Goal: Find specific page/section: Find specific page/section

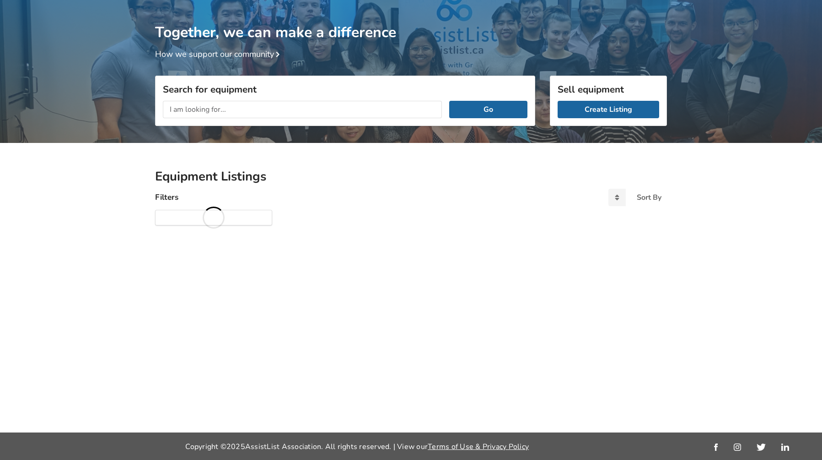
click at [248, 109] on input "text" at bounding box center [302, 109] width 279 height 17
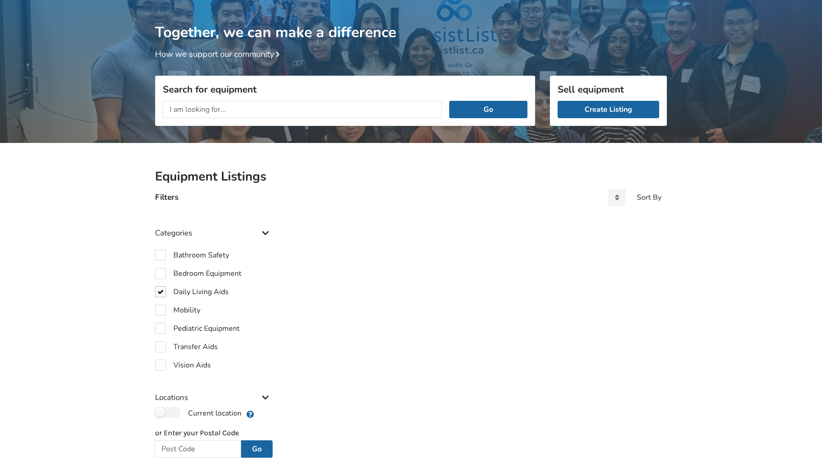
checkbox input "true"
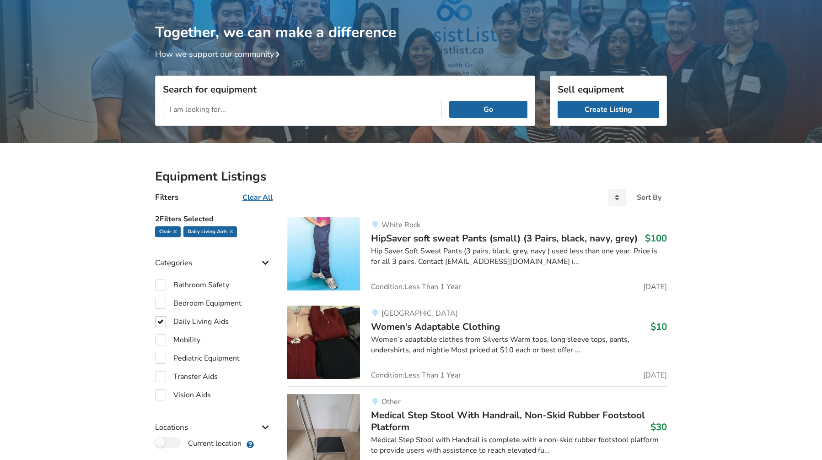
click at [288, 104] on div "Go" at bounding box center [345, 109] width 379 height 32
click at [279, 114] on input "text" at bounding box center [302, 109] width 279 height 17
click at [275, 111] on input "text" at bounding box center [302, 109] width 279 height 17
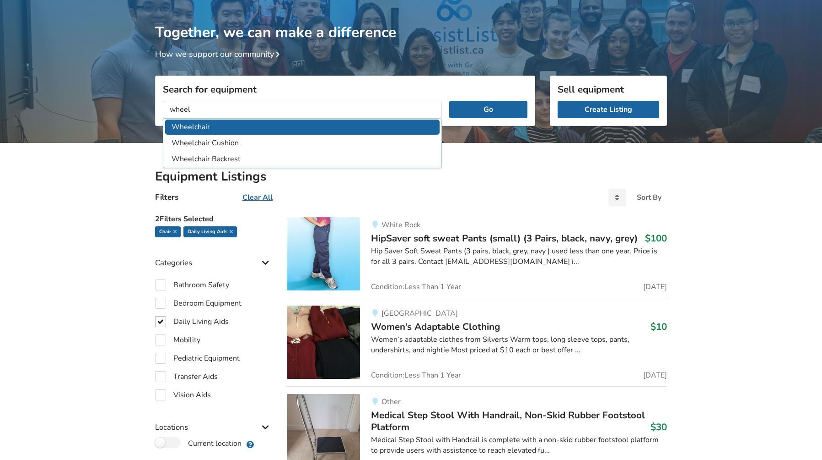
click at [179, 132] on li "Wheelchair" at bounding box center [302, 126] width 275 height 15
type input "Wheelchair"
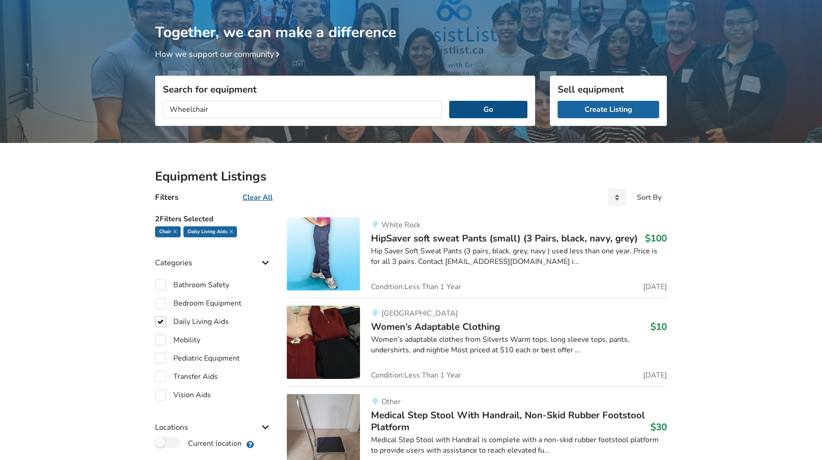
click at [487, 114] on button "Go" at bounding box center [488, 109] width 78 height 17
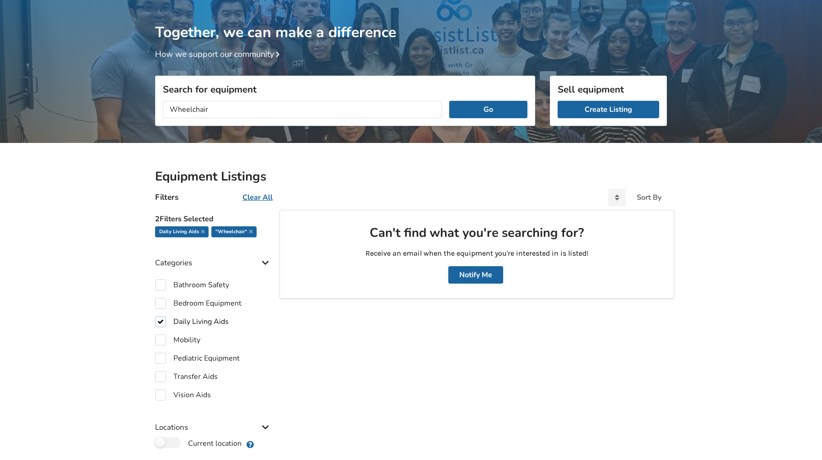
click at [161, 320] on label "Daily Living Aids" at bounding box center [192, 321] width 74 height 11
checkbox input "false"
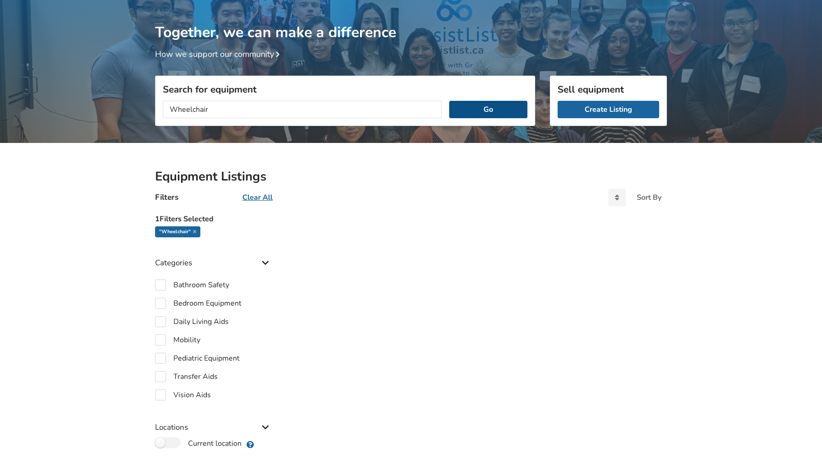
click at [499, 109] on button "Go" at bounding box center [488, 109] width 78 height 17
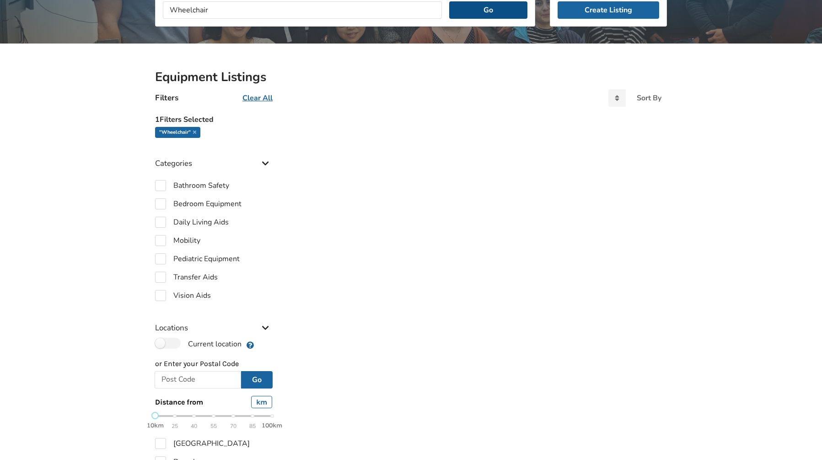
scroll to position [145, 0]
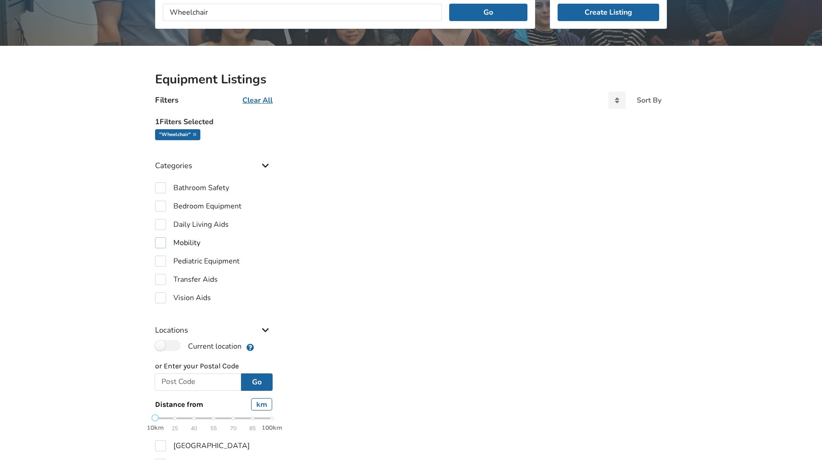
click at [164, 239] on label "Mobility" at bounding box center [177, 242] width 45 height 11
click at [197, 135] on div ""Wheelchair"" at bounding box center [177, 134] width 45 height 11
click at [234, 137] on div "Mobility" at bounding box center [219, 134] width 33 height 11
click at [230, 136] on icon at bounding box center [230, 134] width 3 height 5
click at [258, 101] on u "Clear All" at bounding box center [258, 100] width 30 height 10
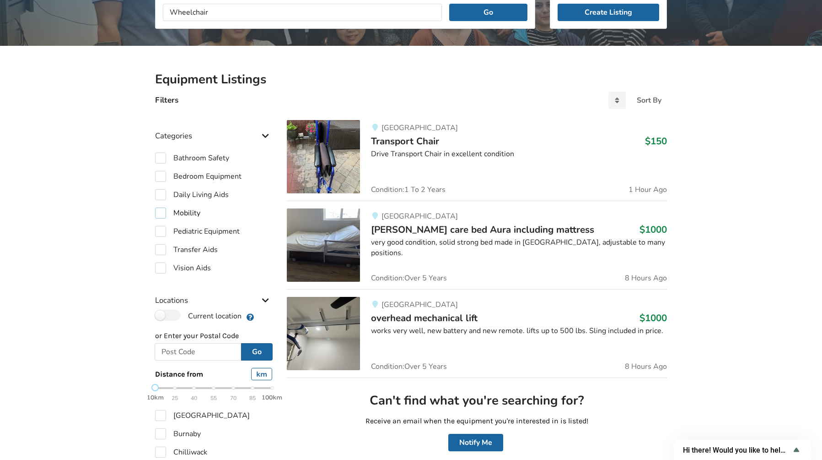
click at [165, 215] on label "Mobility" at bounding box center [177, 212] width 45 height 11
checkbox input "true"
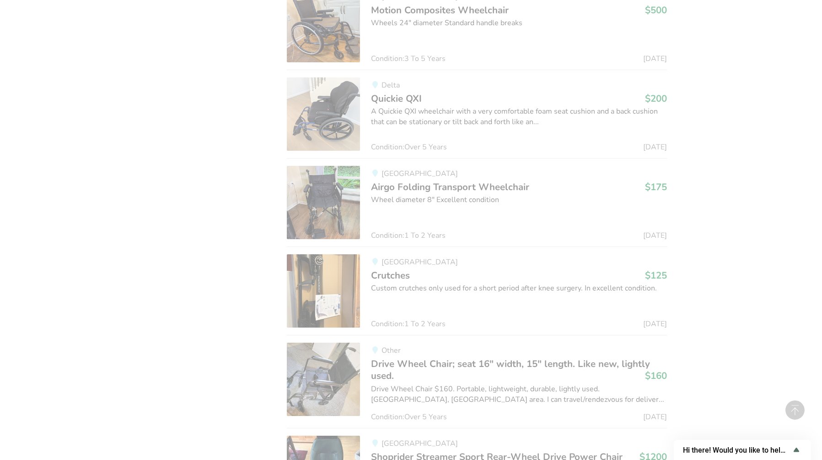
scroll to position [3097, 0]
